Goal: Task Accomplishment & Management: Manage account settings

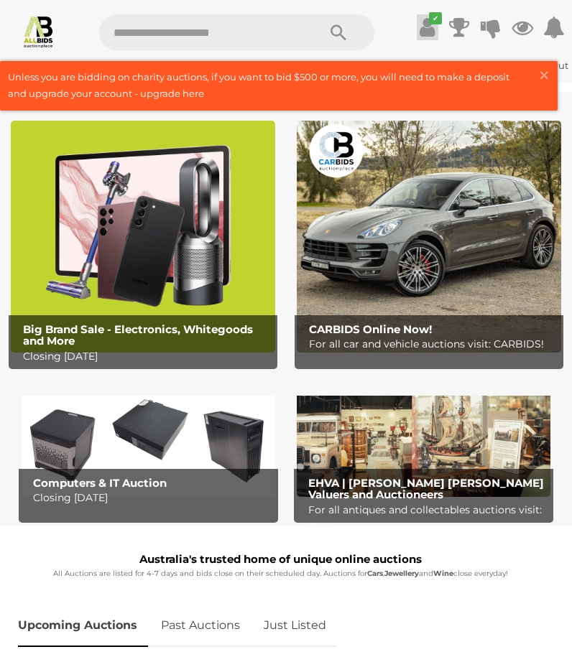
click at [430, 24] on icon at bounding box center [427, 27] width 15 height 26
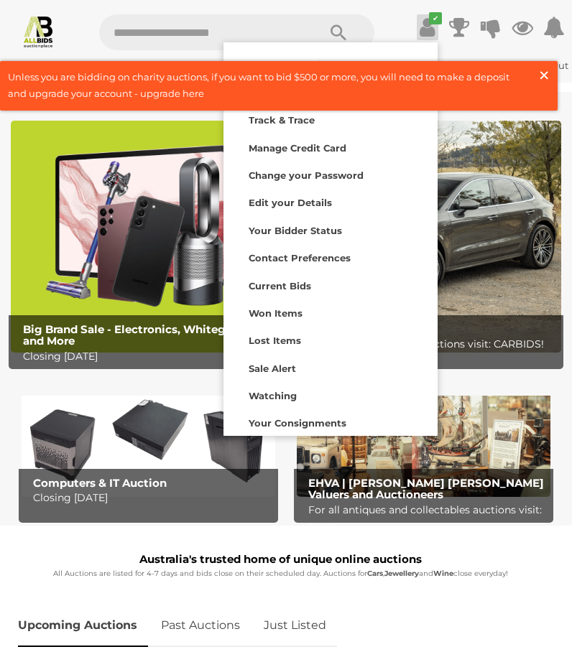
click at [546, 75] on span "×" at bounding box center [543, 75] width 13 height 28
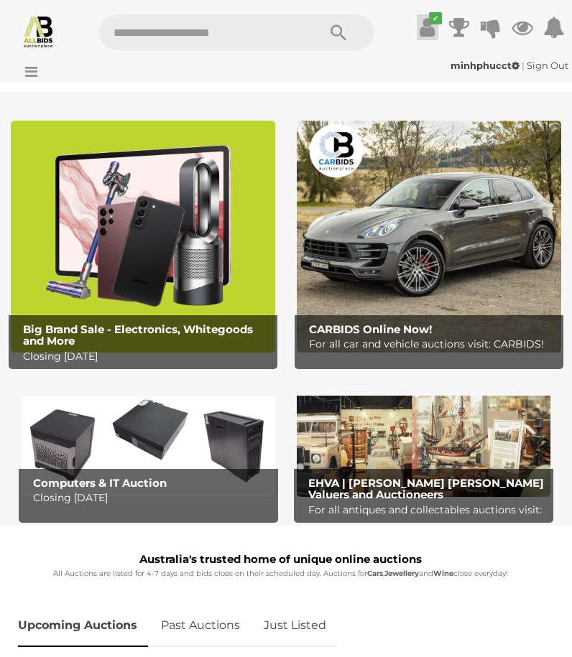
click at [427, 17] on icon at bounding box center [427, 27] width 15 height 26
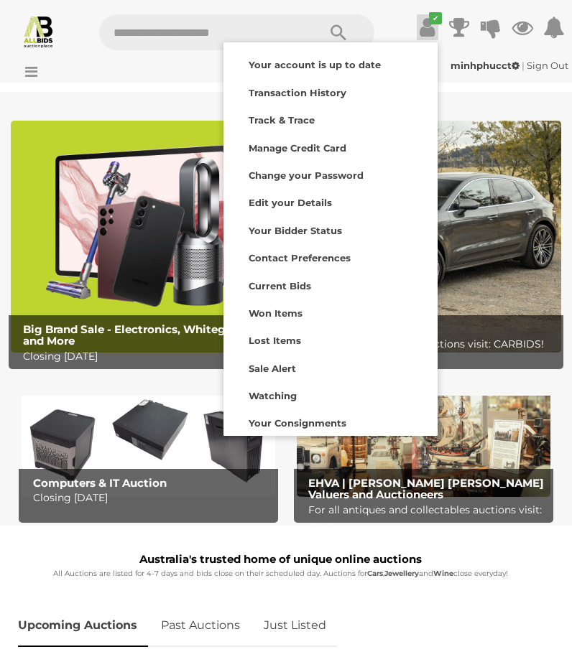
click at [546, 66] on link "Sign Out" at bounding box center [548, 65] width 42 height 11
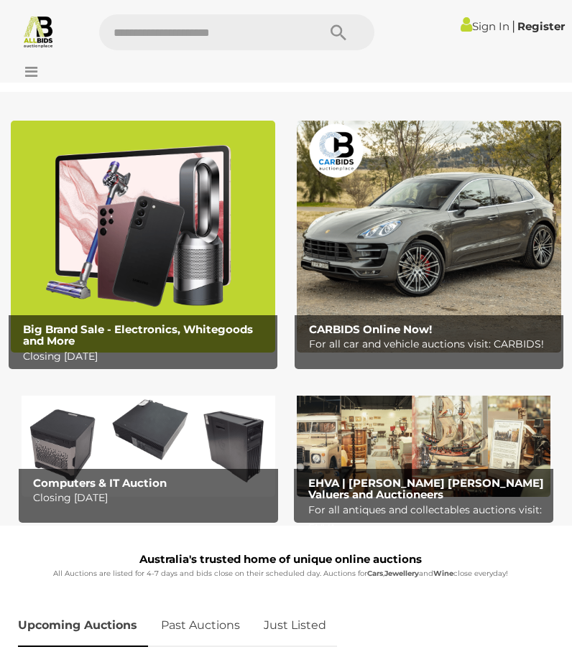
click at [472, 22] on link "Sign In" at bounding box center [485, 26] width 49 height 14
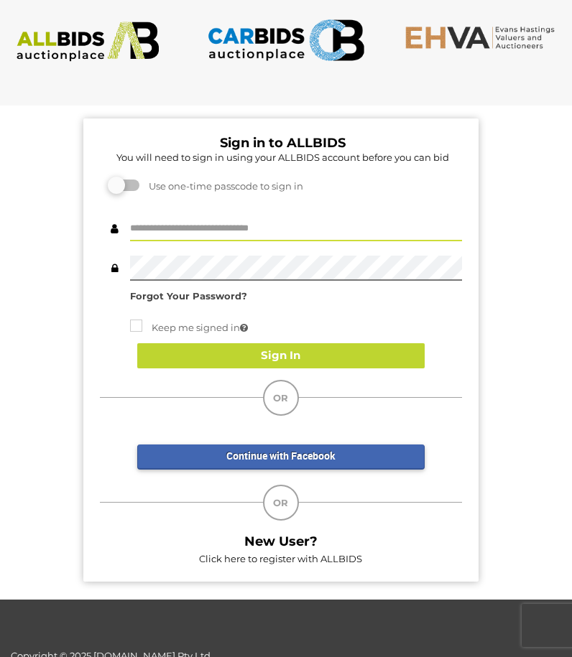
click at [197, 228] on input "text" at bounding box center [296, 228] width 332 height 25
paste input "******"
type input "******"
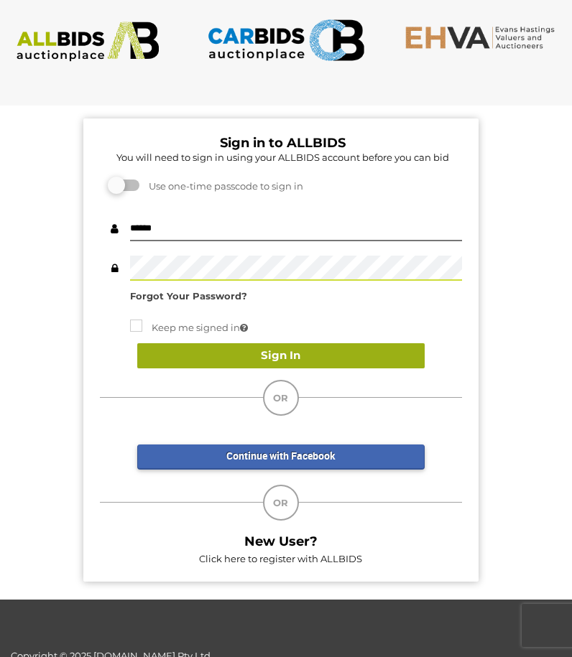
click at [300, 355] on button "Sign In" at bounding box center [280, 355] width 287 height 25
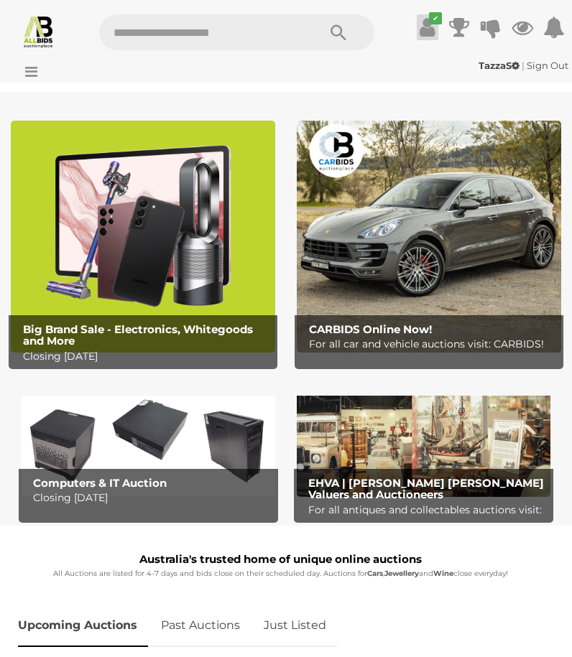
click at [430, 29] on icon at bounding box center [427, 27] width 15 height 26
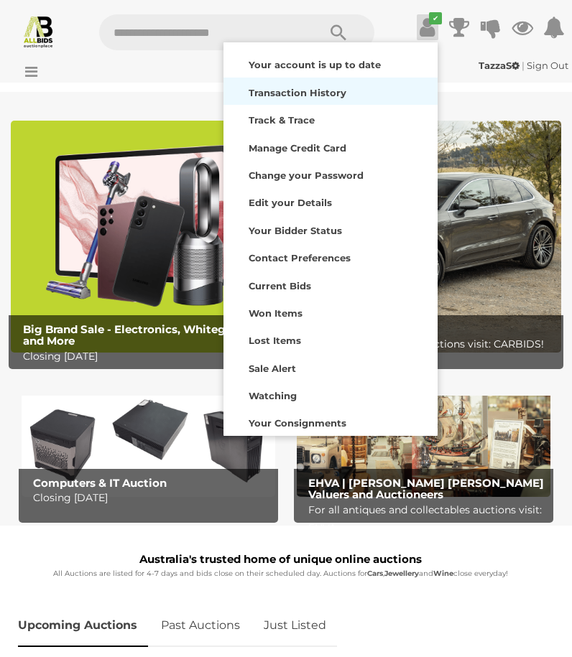
click at [326, 95] on strong "Transaction History" at bounding box center [298, 92] width 98 height 11
